Goal: Information Seeking & Learning: Learn about a topic

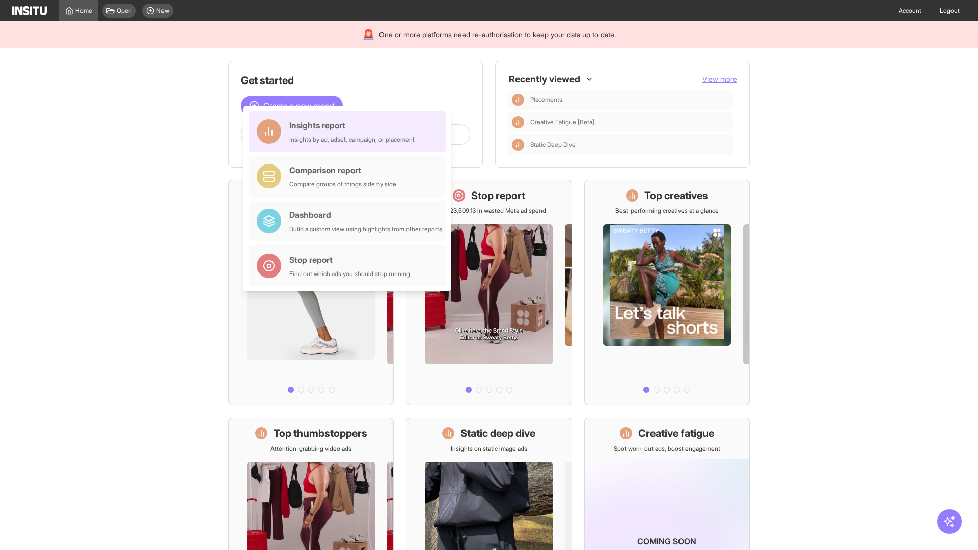
click at [350, 131] on div "Insights report Insights by ad, adset, campaign, or placement" at bounding box center [351, 131] width 125 height 24
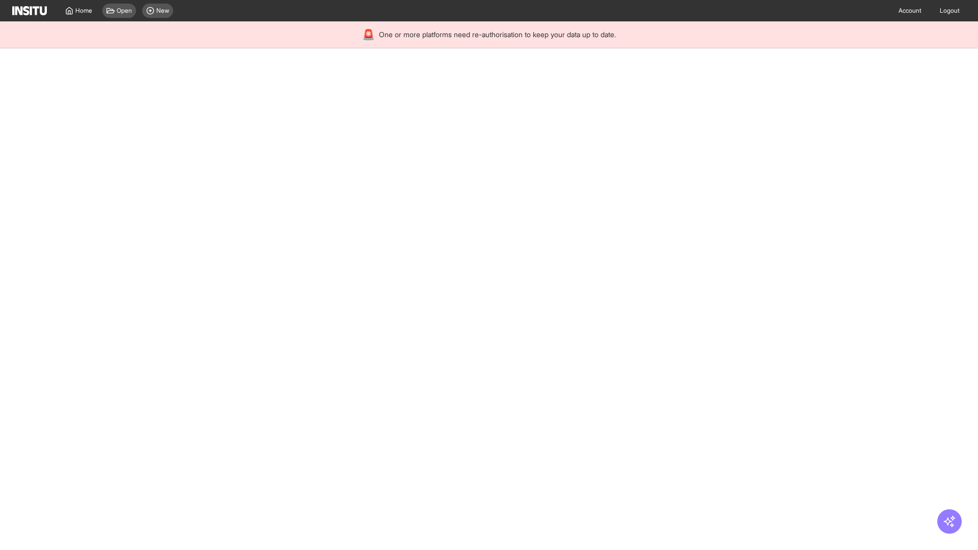
select select "**"
